Goal: Book appointment/travel/reservation

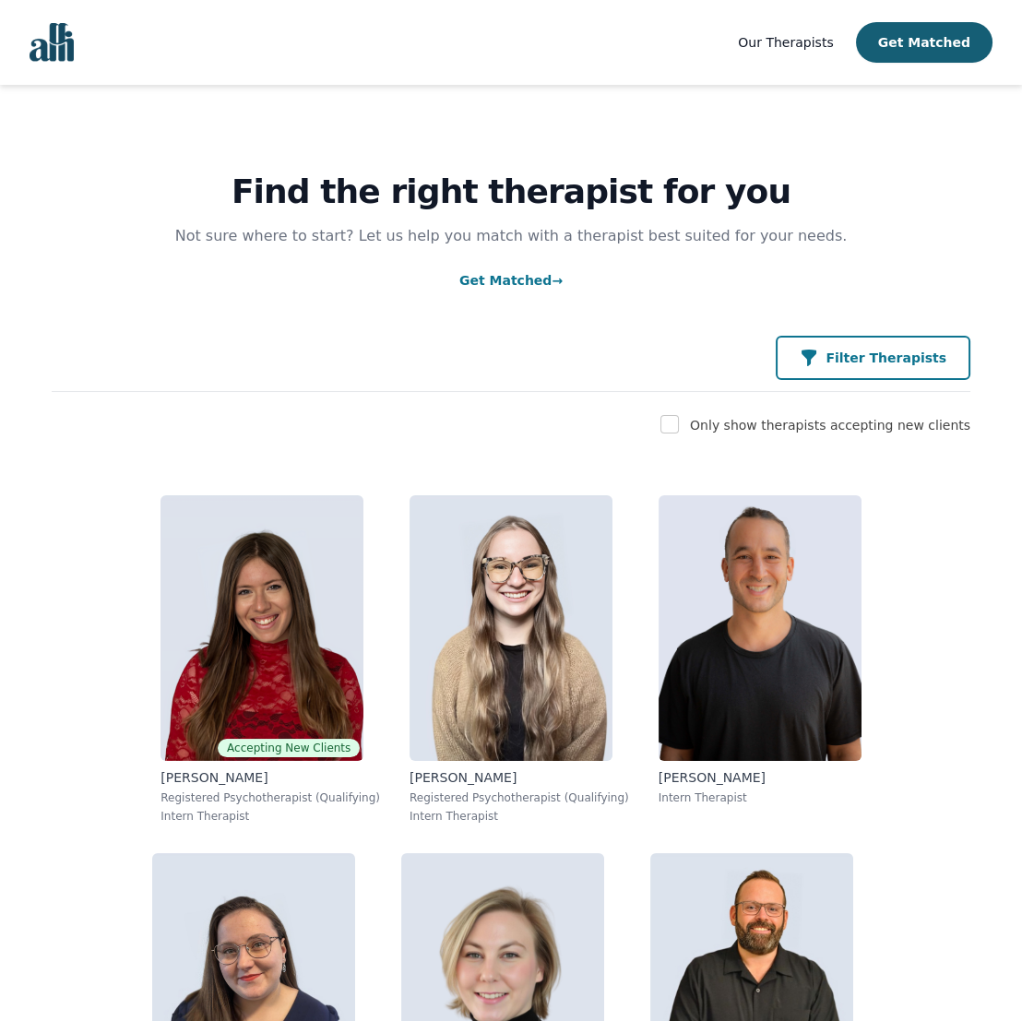
click at [850, 356] on div "Filter Therapists" at bounding box center [872, 358] width 147 height 18
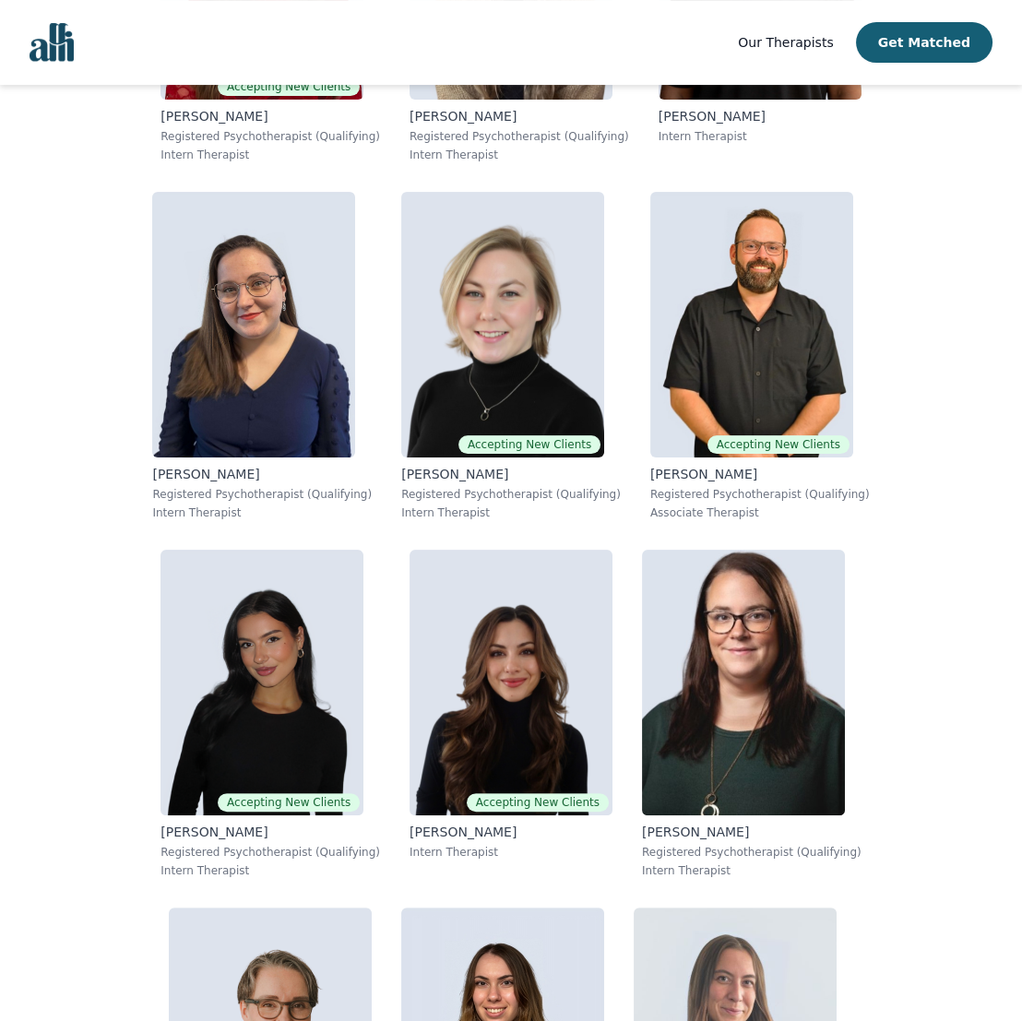
scroll to position [738, 0]
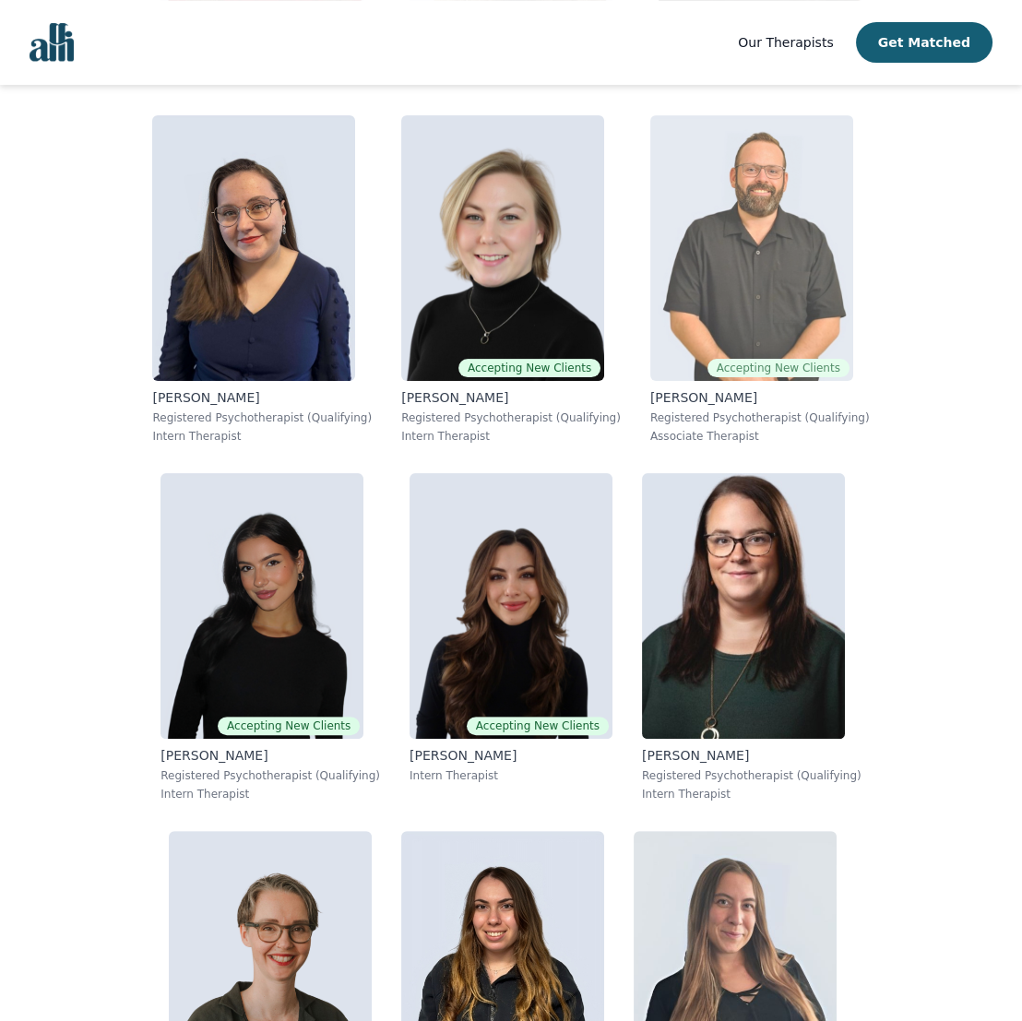
click at [775, 199] on img at bounding box center [751, 248] width 203 height 266
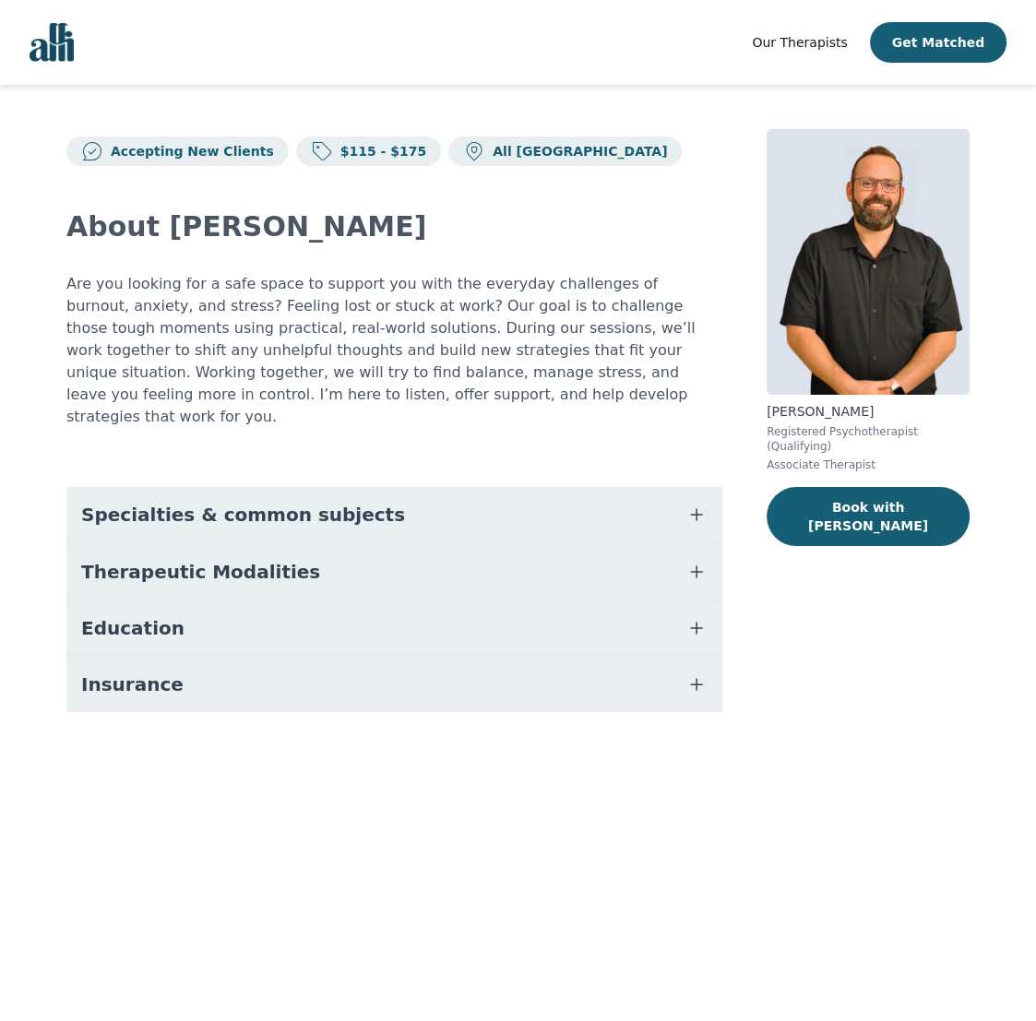
click at [248, 674] on button "Insurance" at bounding box center [394, 684] width 656 height 55
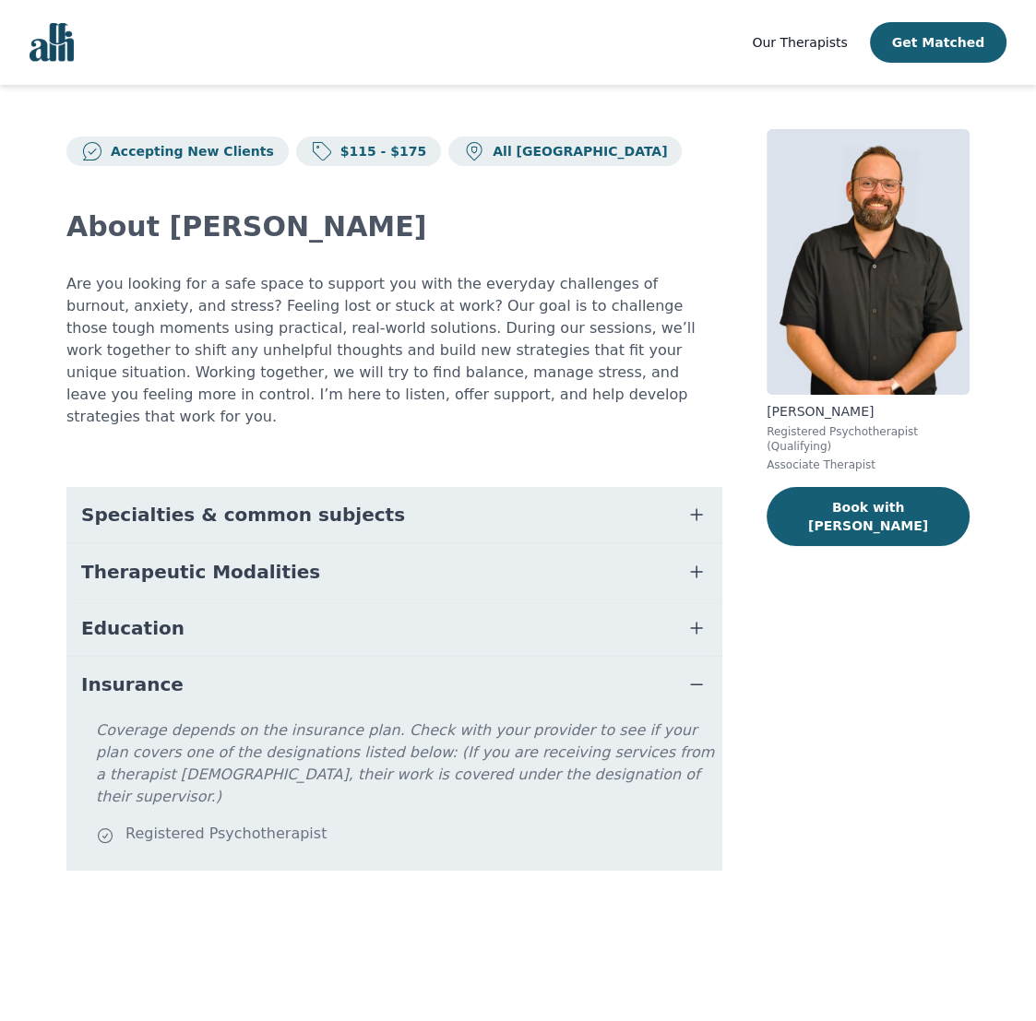
click at [248, 673] on button "Insurance" at bounding box center [394, 684] width 656 height 55
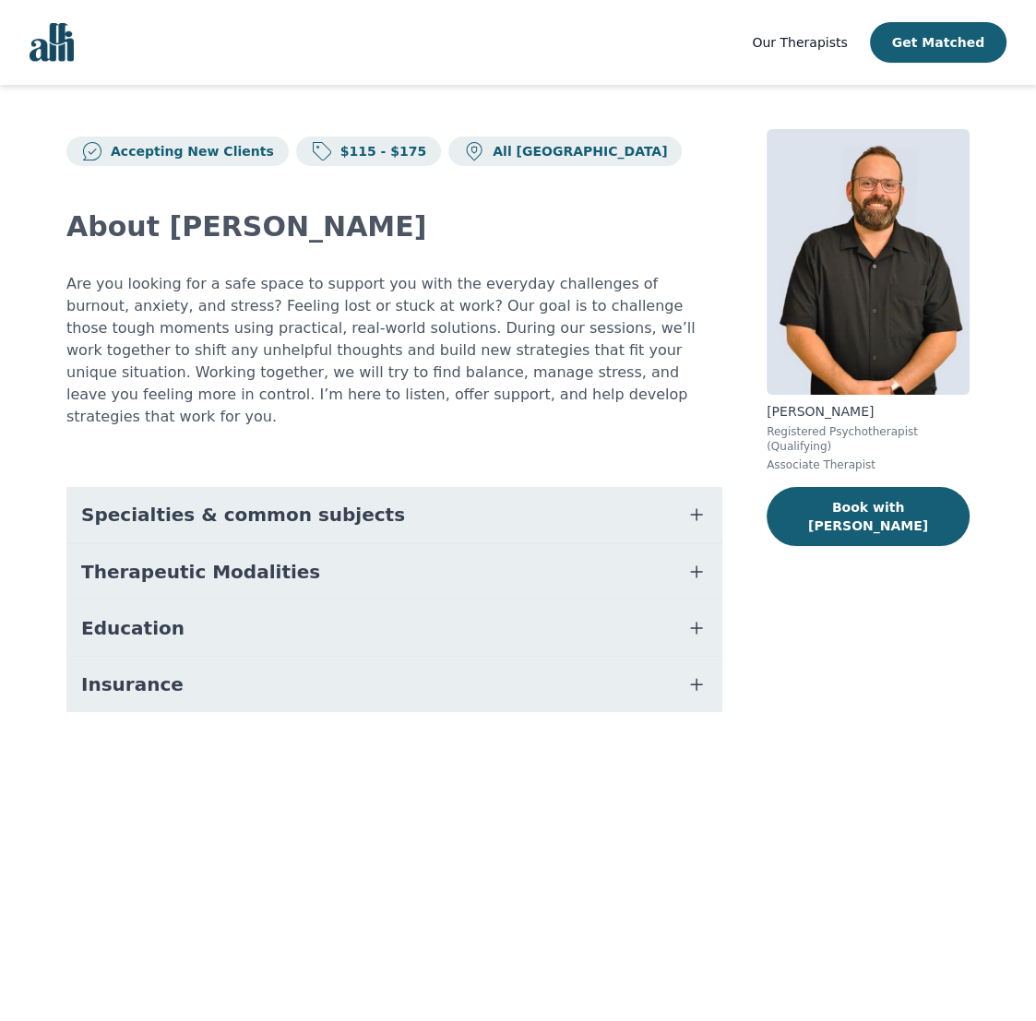
click at [454, 489] on button "Specialties & common subjects" at bounding box center [394, 514] width 656 height 55
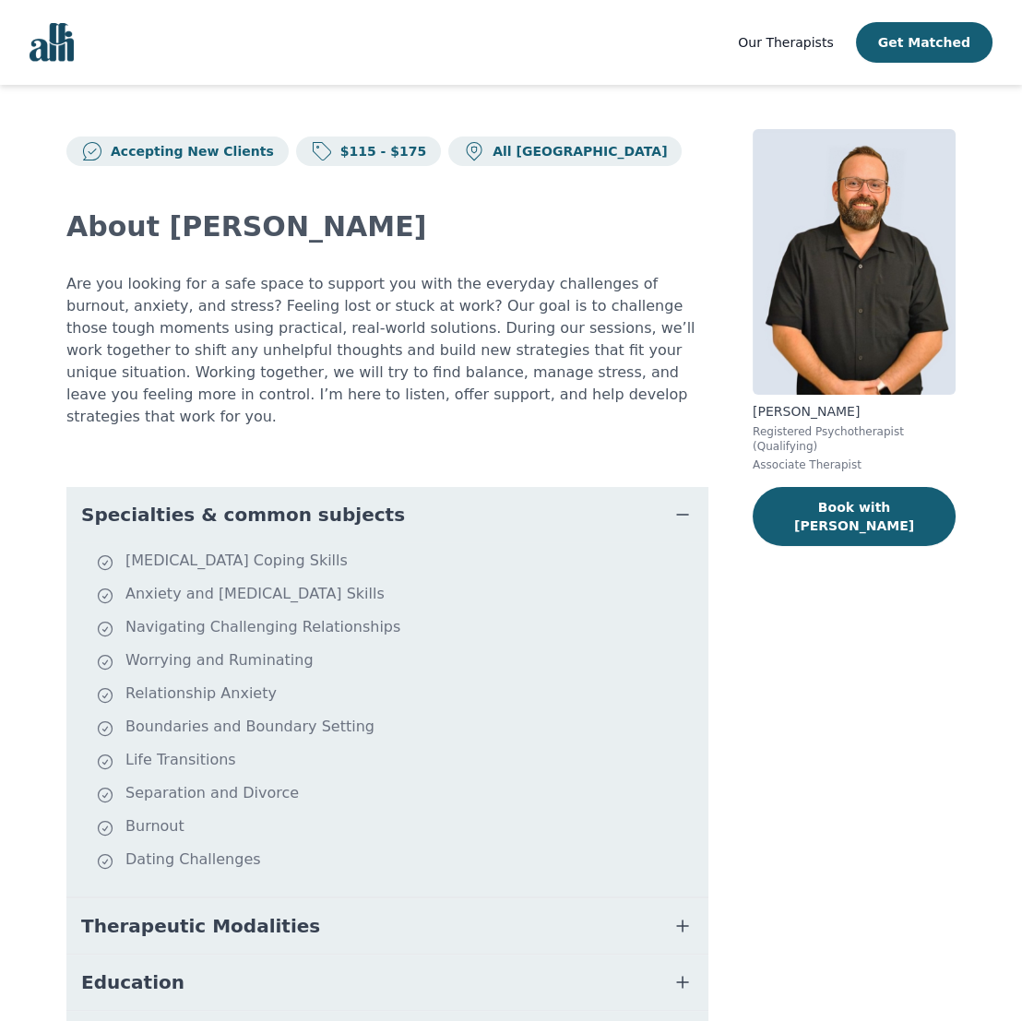
click at [454, 489] on button "Specialties & common subjects" at bounding box center [387, 514] width 642 height 55
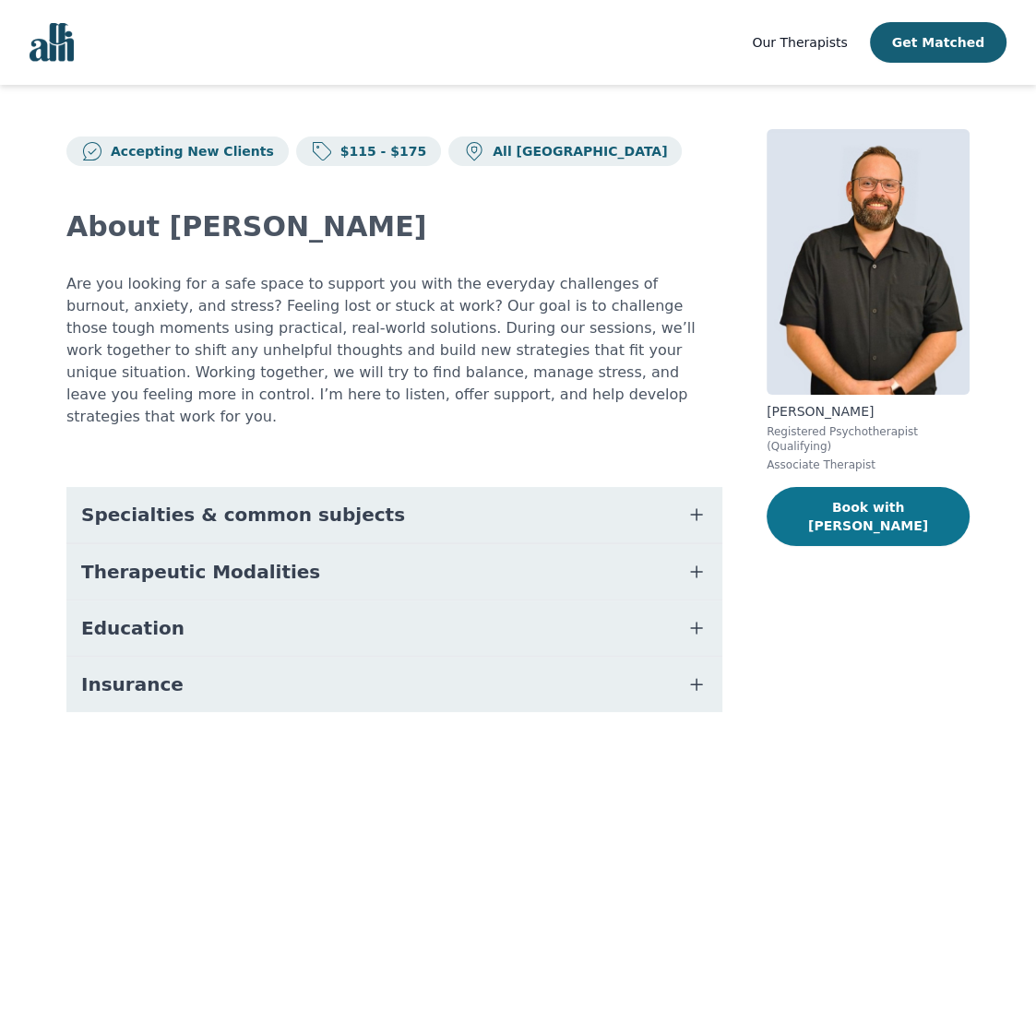
click at [927, 494] on button "Book with Josh" at bounding box center [867, 516] width 203 height 59
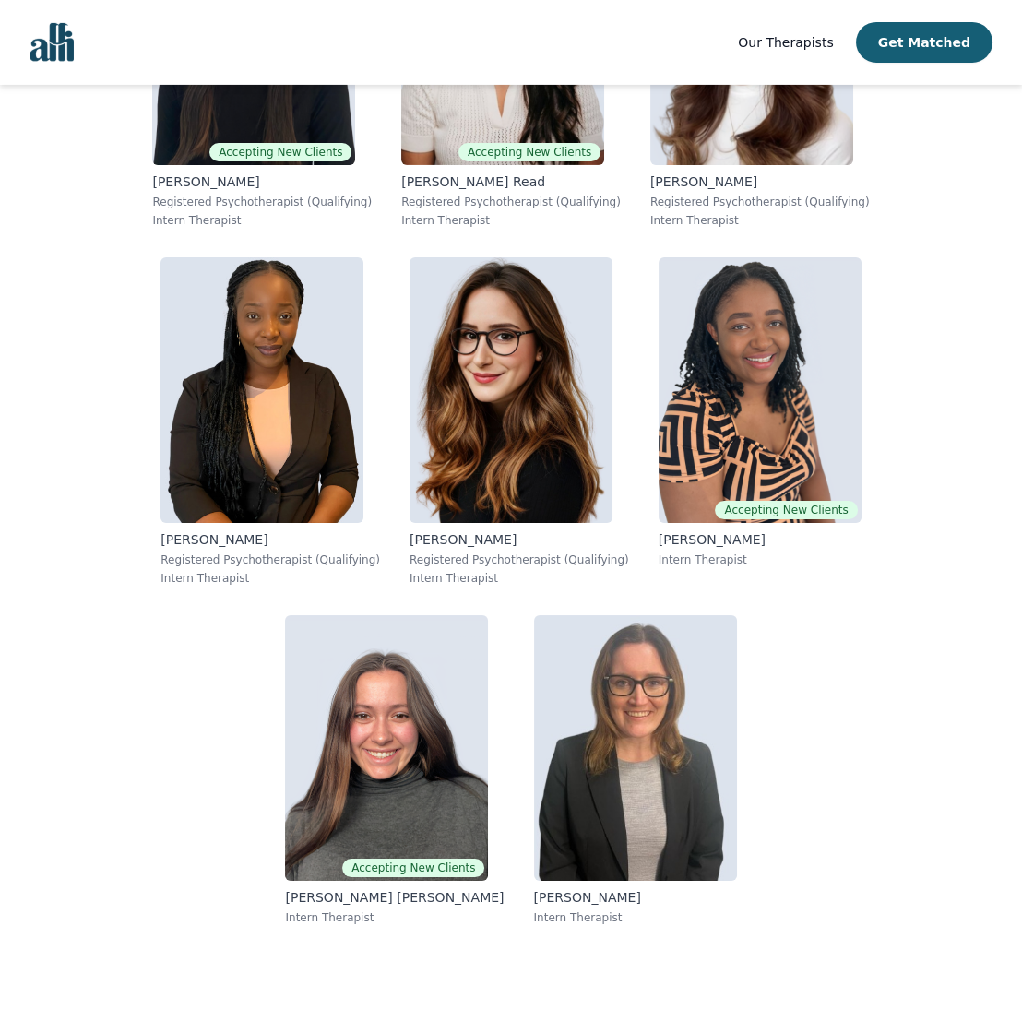
scroll to position [18488, 0]
